Goal: Find specific page/section: Find specific page/section

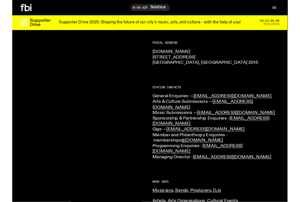
scroll to position [93, 0]
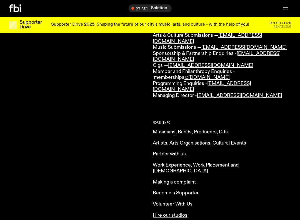
click at [166, 129] on link "Musicians, Bands, Producers, DJs" at bounding box center [190, 131] width 75 height 5
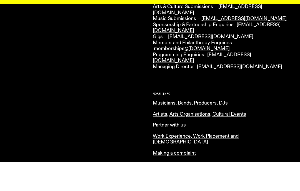
scroll to position [196, 0]
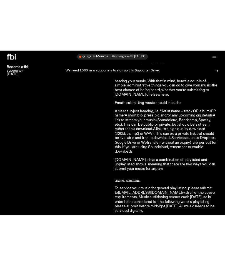
scroll to position [228, 0]
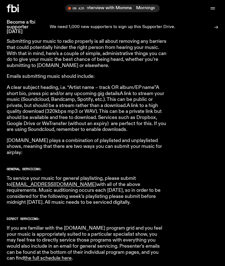
click at [72, 191] on link "the full schedule here" at bounding box center [48, 258] width 48 height 5
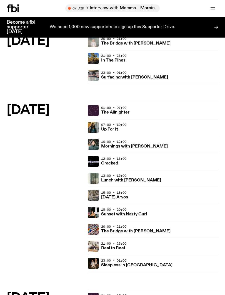
scroll to position [347, 0]
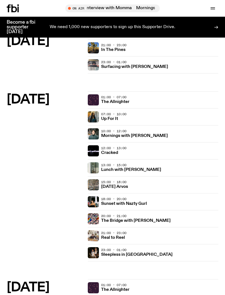
click at [92, 236] on img at bounding box center [93, 235] width 11 height 11
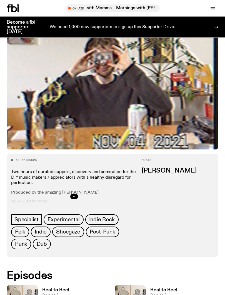
scroll to position [83, 0]
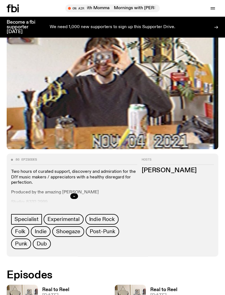
click at [72, 197] on button "button" at bounding box center [74, 196] width 8 height 6
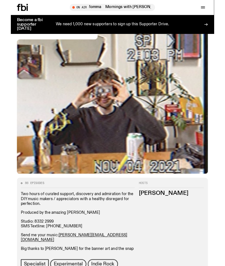
scroll to position [69, 0]
